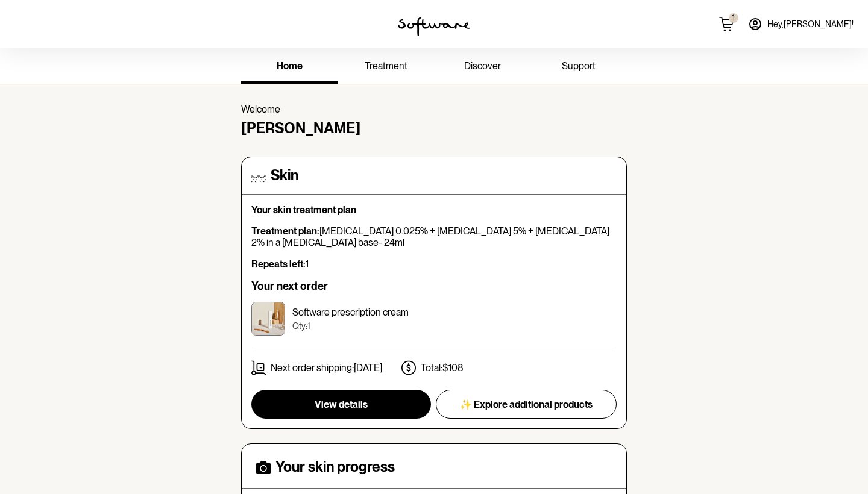
click at [394, 74] on link "treatment" at bounding box center [385, 67] width 96 height 33
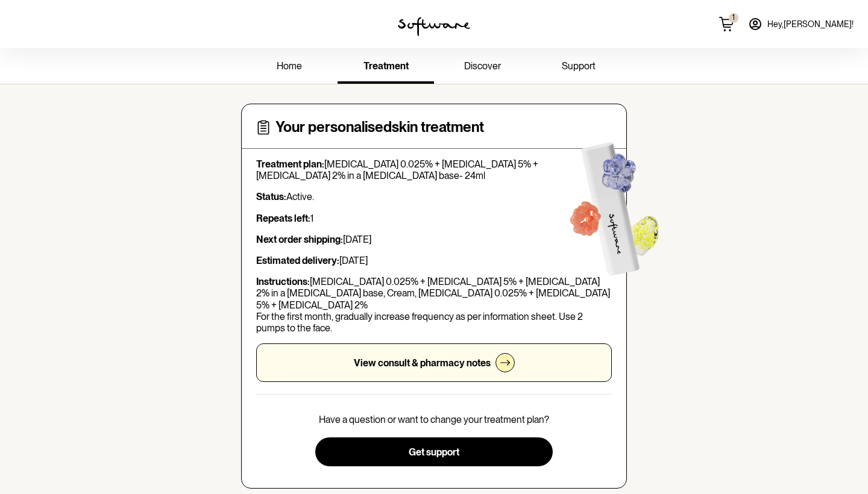
click at [313, 71] on link "home" at bounding box center [289, 67] width 96 height 33
